Goal: Task Accomplishment & Management: Manage account settings

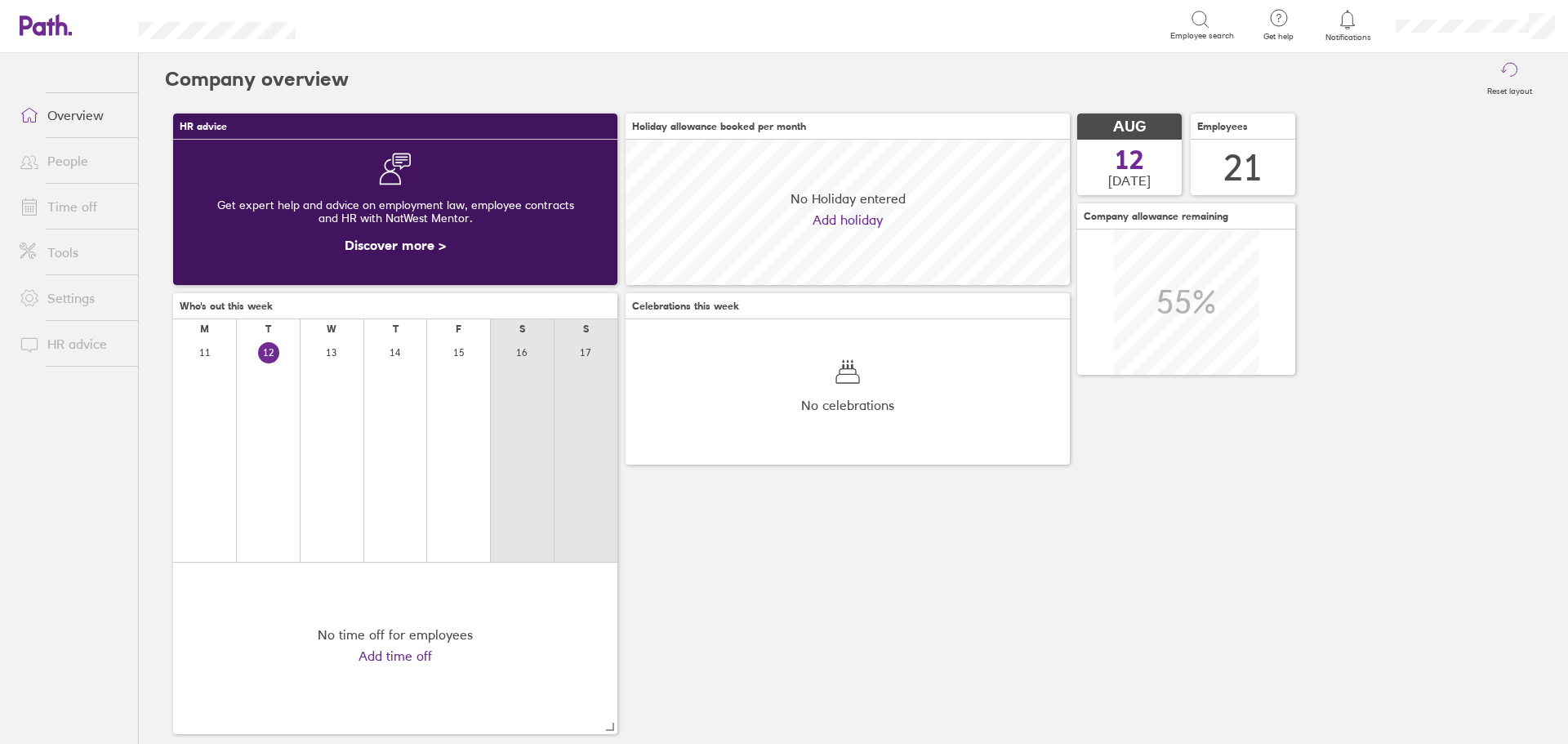
scroll to position [145, 444]
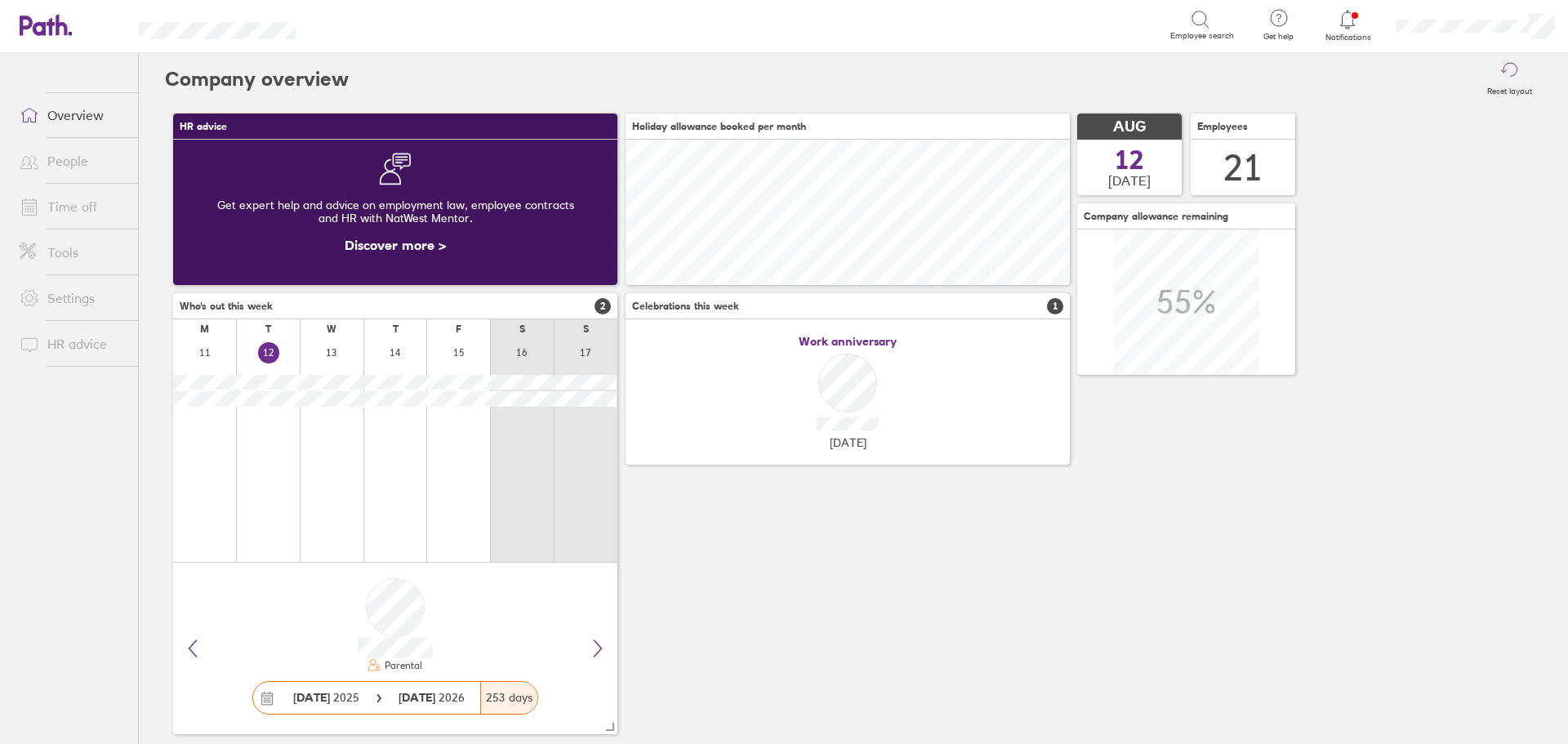
click at [1056, 307] on span "1" at bounding box center [1055, 305] width 16 height 16
click at [83, 207] on link "Time off" at bounding box center [72, 206] width 131 height 33
